Goal: Task Accomplishment & Management: Use online tool/utility

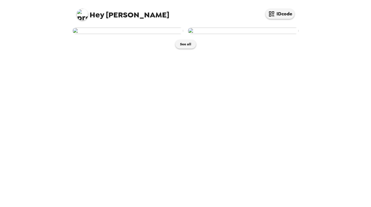
click at [142, 34] on img at bounding box center [128, 31] width 111 height 6
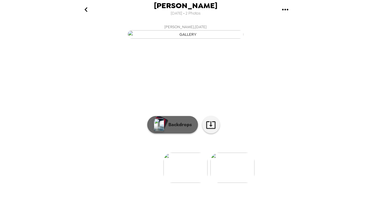
click at [191, 128] on p "Backdrops" at bounding box center [179, 124] width 26 height 7
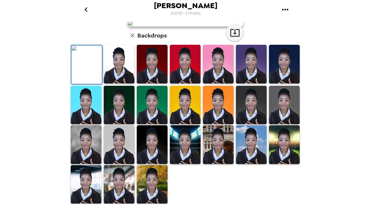
scroll to position [31, 0]
click at [217, 83] on img at bounding box center [218, 64] width 31 height 39
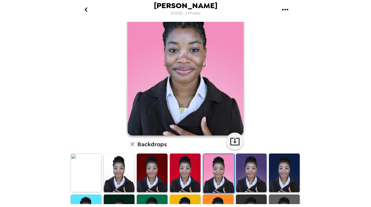
click at [248, 176] on img at bounding box center [251, 172] width 31 height 39
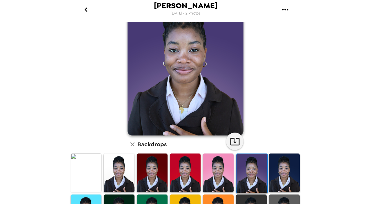
click at [231, 176] on img at bounding box center [218, 172] width 31 height 39
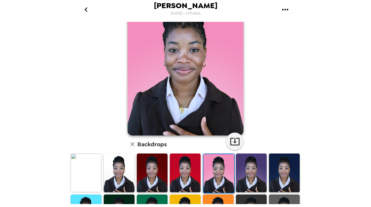
click at [254, 179] on img at bounding box center [251, 172] width 31 height 39
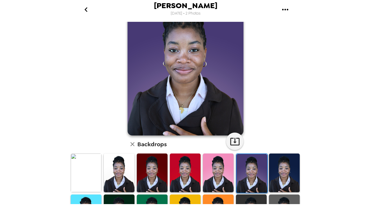
scroll to position [42, 0]
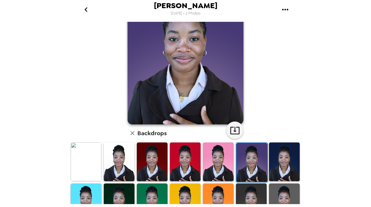
click at [125, 166] on img at bounding box center [119, 161] width 31 height 39
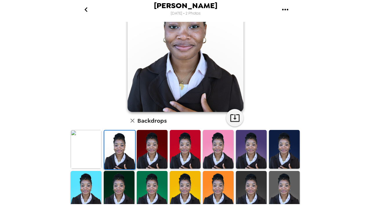
scroll to position [140, 0]
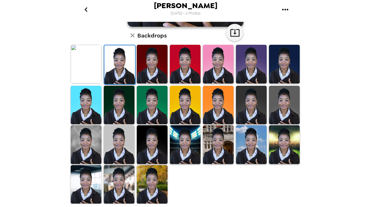
click at [151, 189] on img at bounding box center [152, 184] width 31 height 39
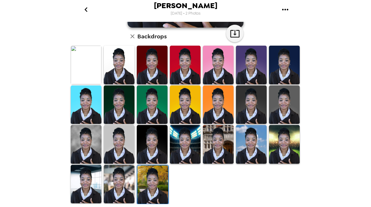
click at [122, 192] on img at bounding box center [119, 184] width 31 height 39
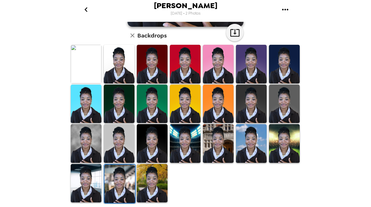
click at [97, 175] on img at bounding box center [86, 183] width 31 height 39
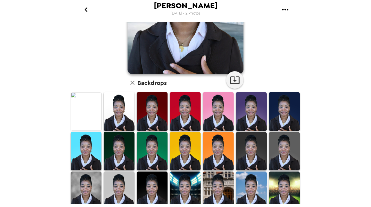
scroll to position [114, 0]
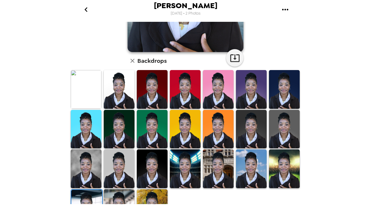
click at [215, 167] on img at bounding box center [218, 168] width 31 height 39
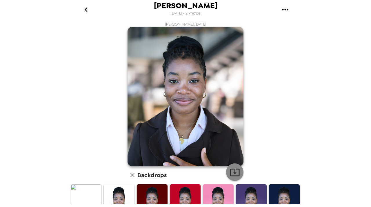
click at [233, 170] on icon "button" at bounding box center [235, 172] width 10 height 10
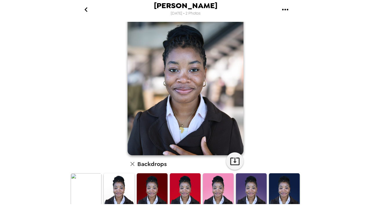
scroll to position [3, 0]
